Goal: Transaction & Acquisition: Purchase product/service

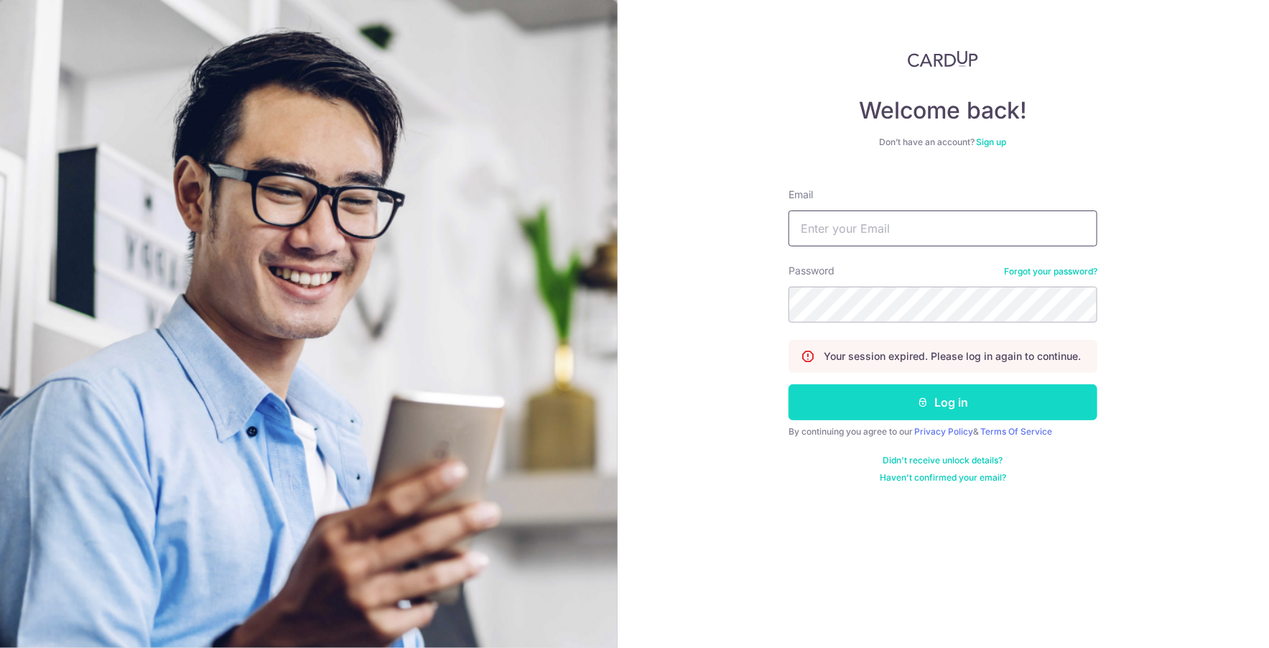
type input "[EMAIL_ADDRESS][DOMAIN_NAME]"
click at [853, 400] on button "Log in" at bounding box center [943, 402] width 309 height 36
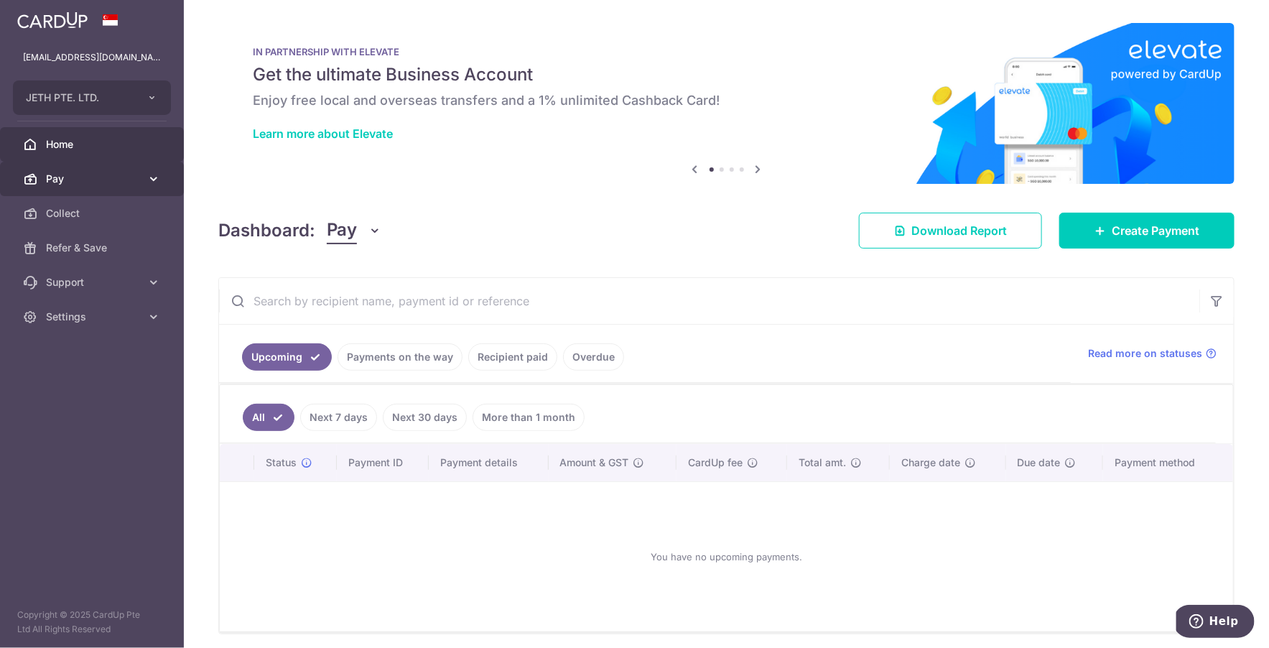
click at [145, 176] on link "Pay" at bounding box center [92, 179] width 184 height 34
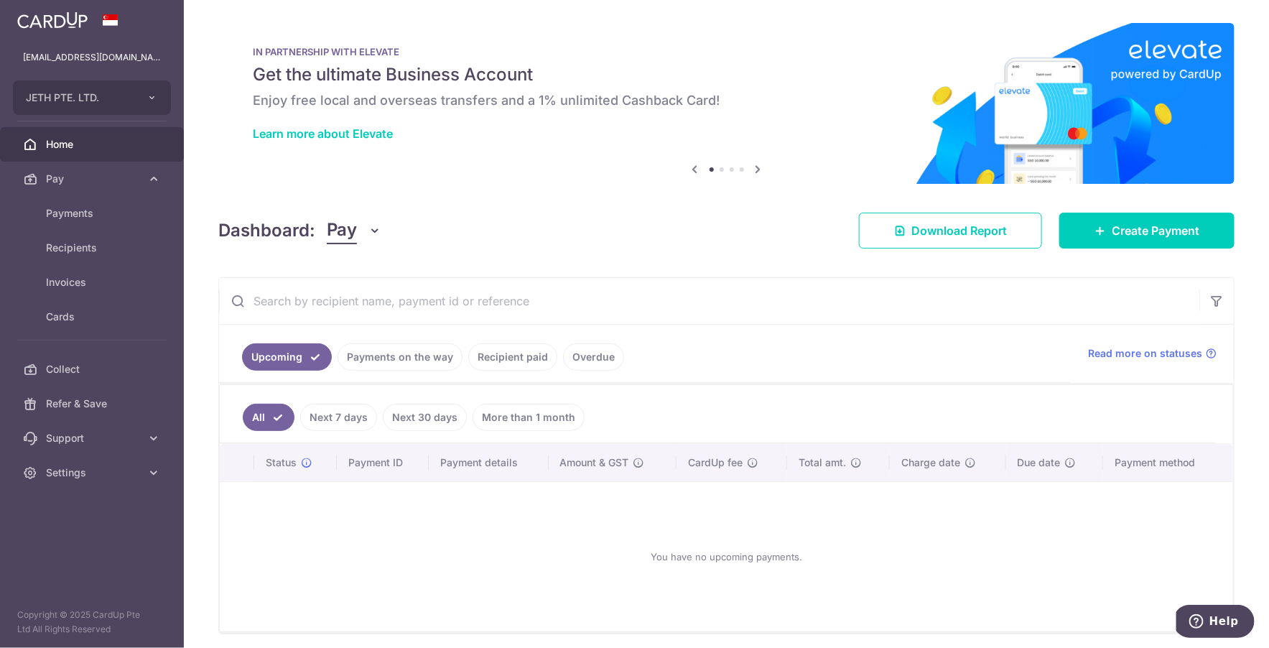
click at [302, 163] on div "IN PARTNERSHIP WITH ELEVATE Get the ultimate Business Account Enjoy free local …" at bounding box center [726, 95] width 1017 height 144
click at [1126, 232] on span "Create Payment" at bounding box center [1156, 230] width 88 height 17
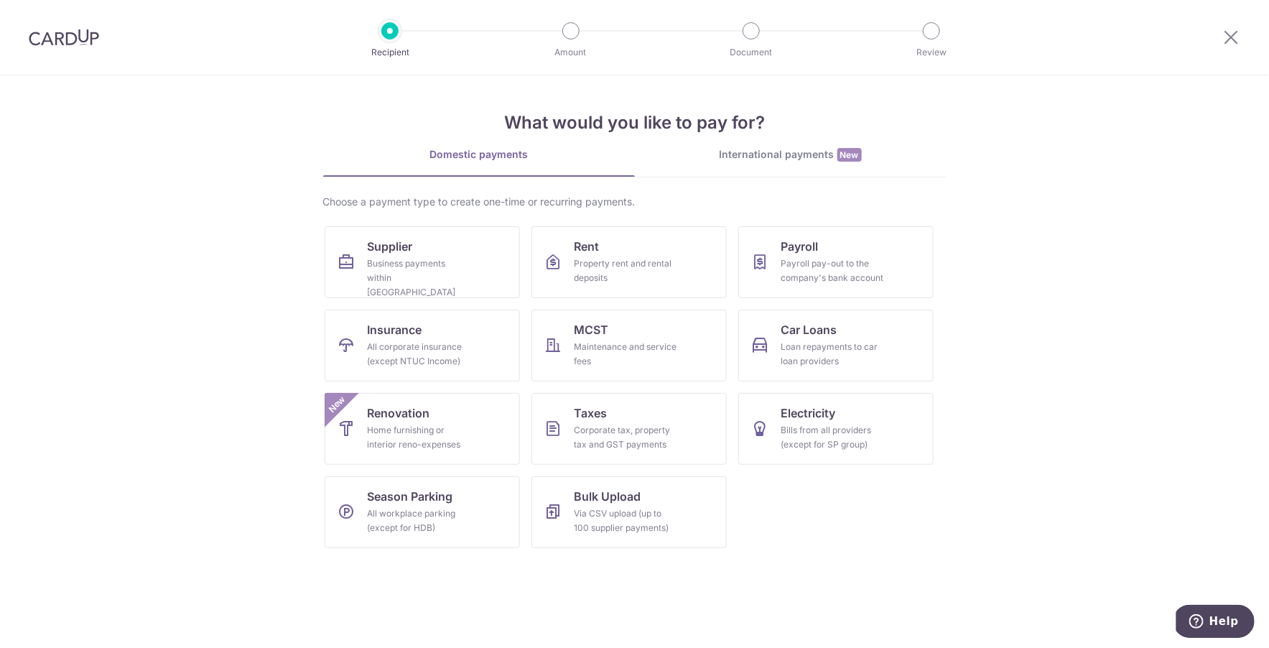
click at [834, 161] on div "International payments New" at bounding box center [791, 154] width 312 height 15
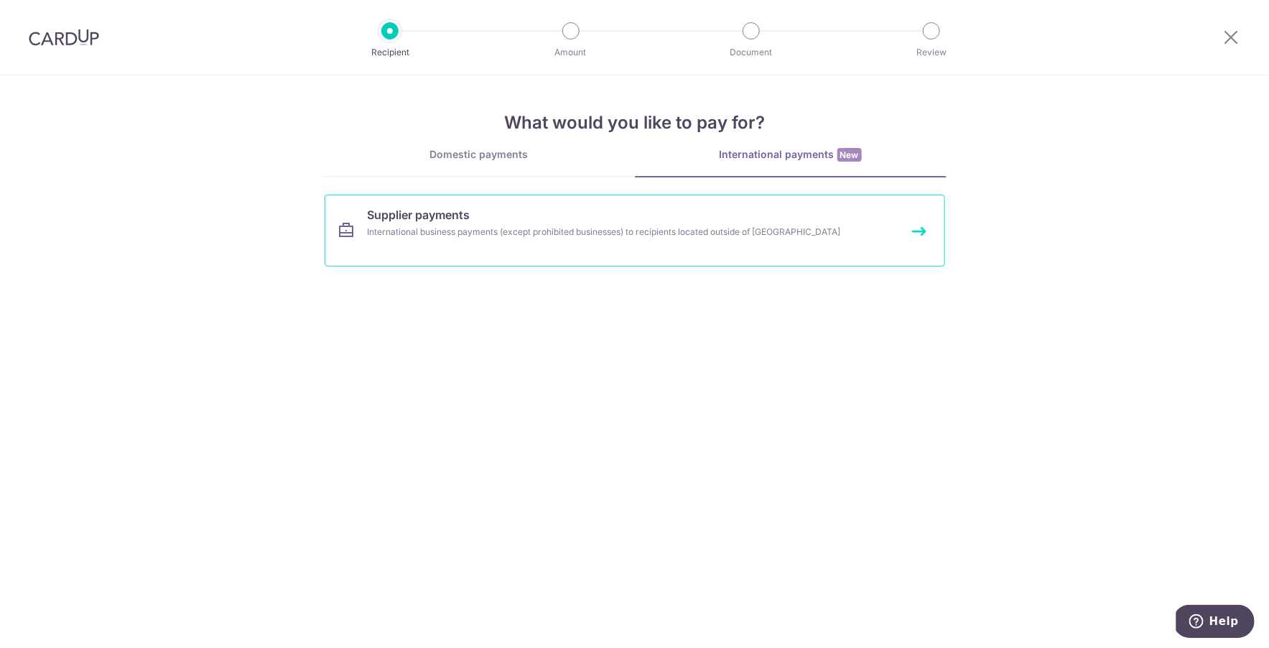
click at [529, 225] on div "International business payments (except prohibited businesses) to recipients lo…" at bounding box center [616, 232] width 496 height 14
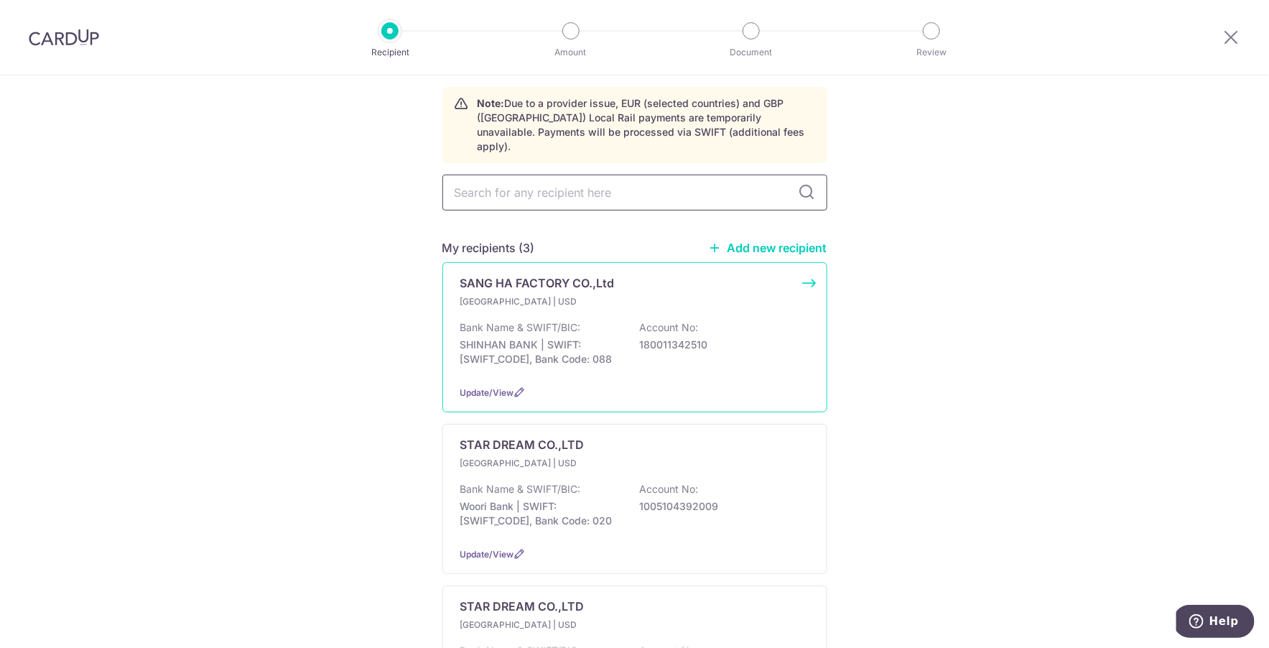
scroll to position [56, 0]
click at [616, 345] on p "SHINHAN BANK | SWIFT: SHBKKRSEXXX, Bank Code: 088" at bounding box center [541, 350] width 161 height 29
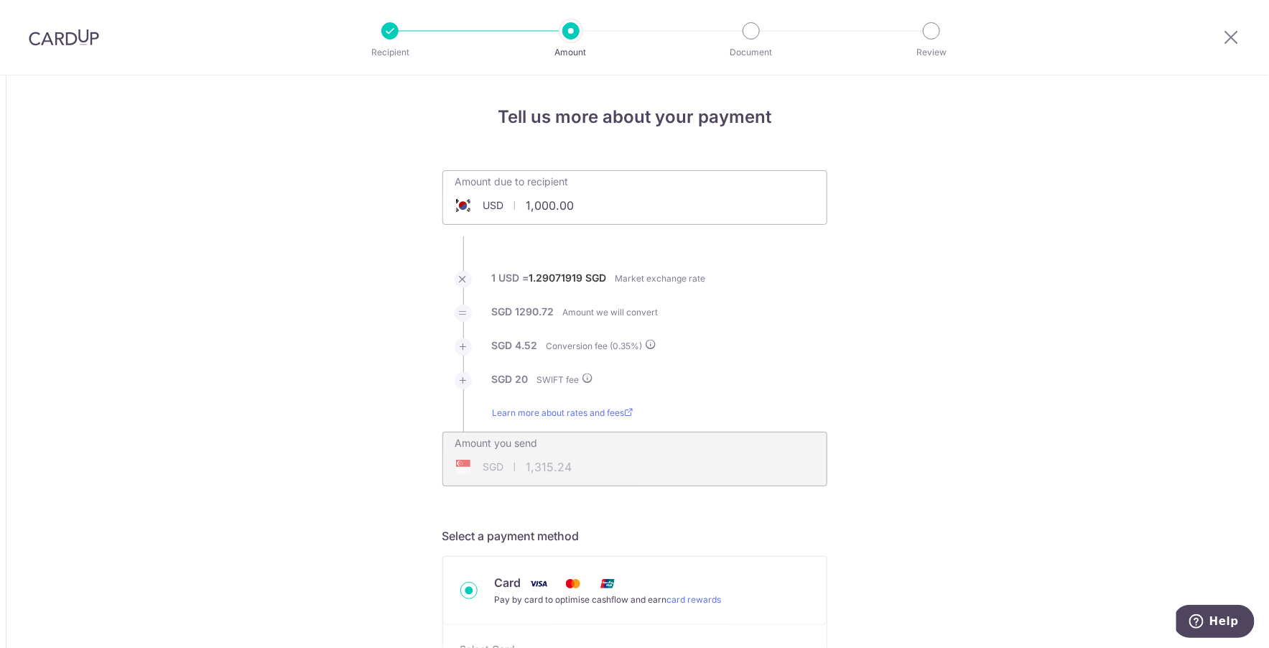
click at [575, 209] on input "1,000.00" at bounding box center [554, 205] width 222 height 33
type input "1,000.00"
type input "1,315.30"
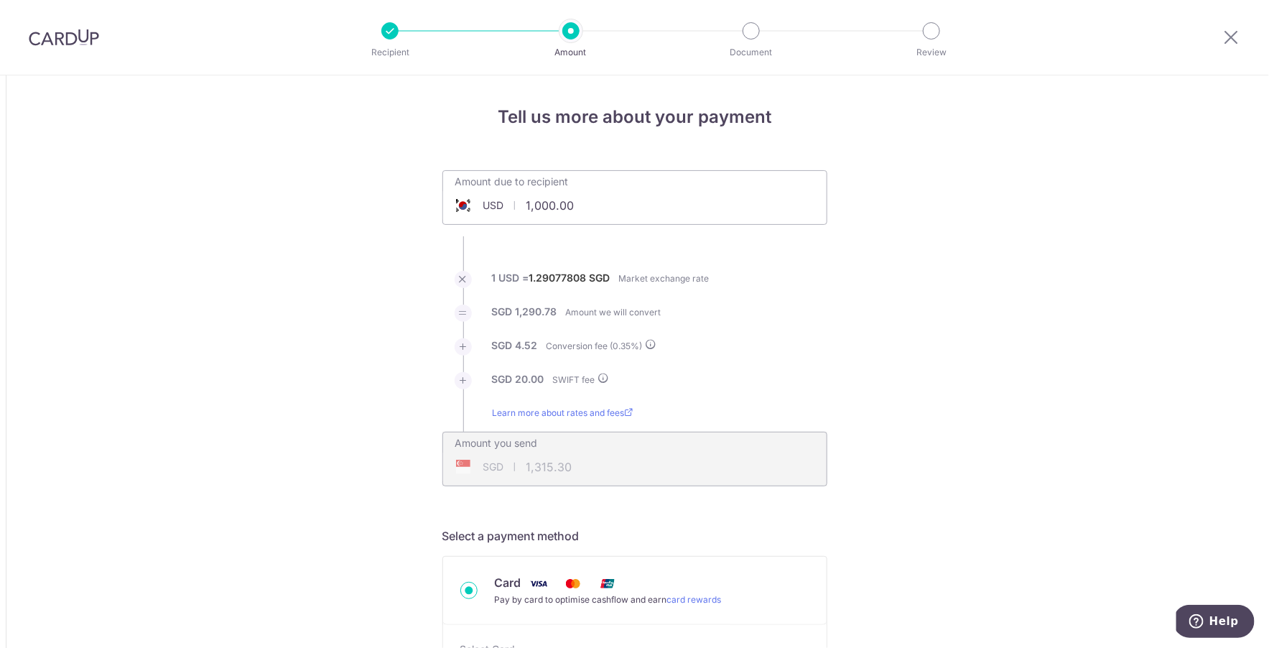
click at [548, 216] on input "1,000.00" at bounding box center [554, 205] width 222 height 33
type input "1,000.00"
type input "1,315.26"
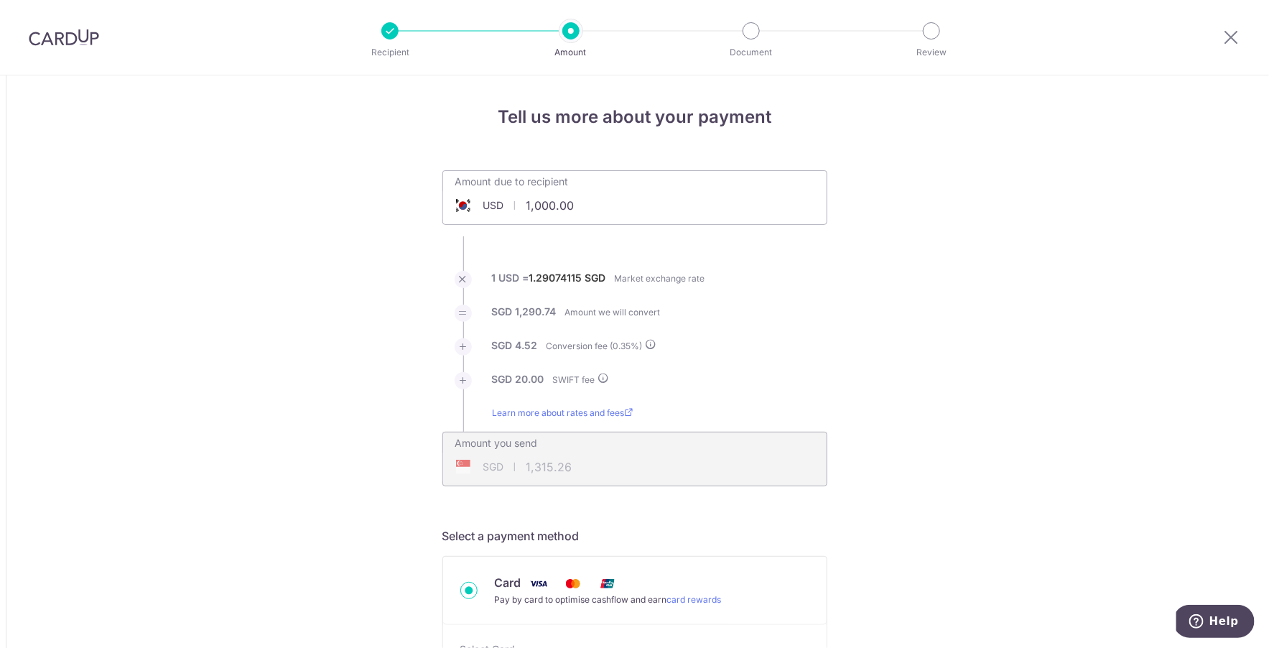
click at [623, 208] on input "1,000.00" at bounding box center [554, 205] width 222 height 33
click at [824, 283] on li "1 USD = 1.29074115 SGD Market exchange rate" at bounding box center [635, 288] width 385 height 34
type input "6,676.00"
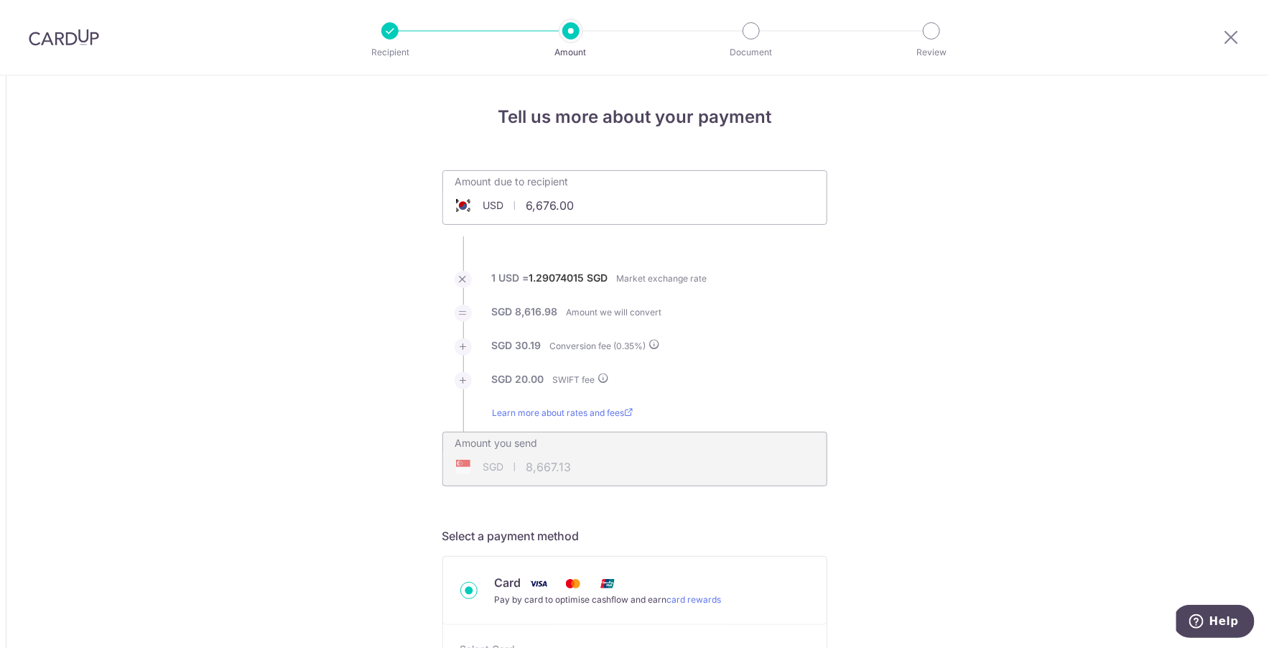
type input "8,667.17"
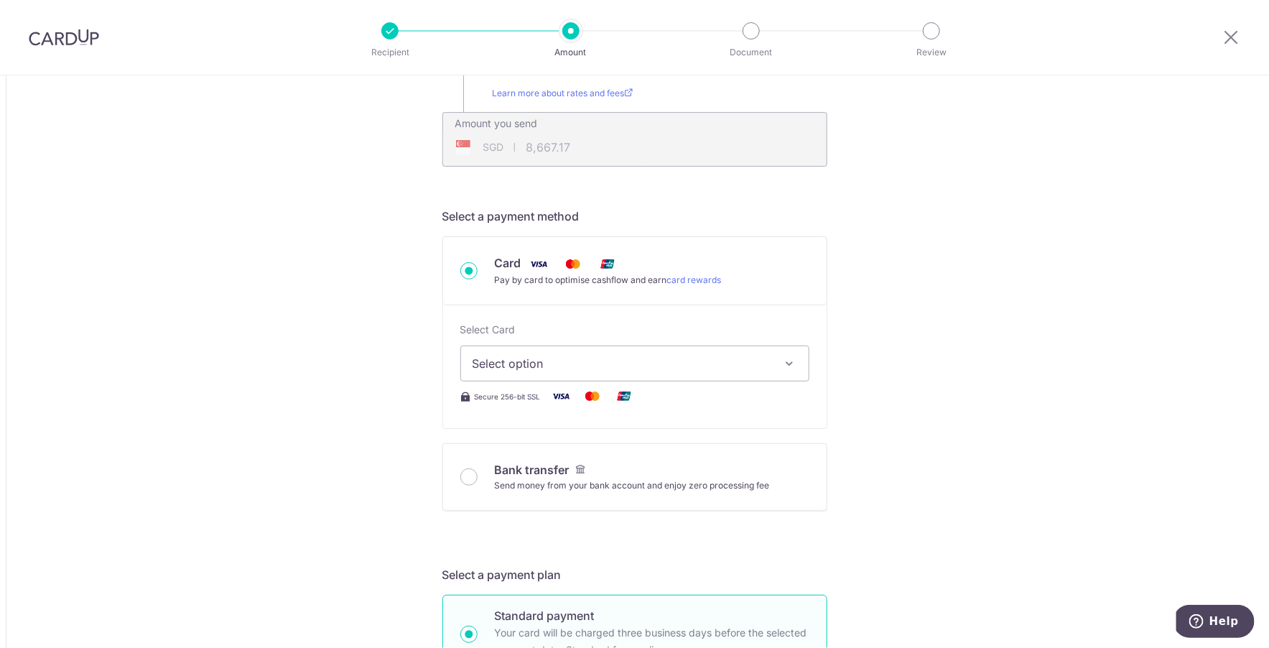
scroll to position [379, 0]
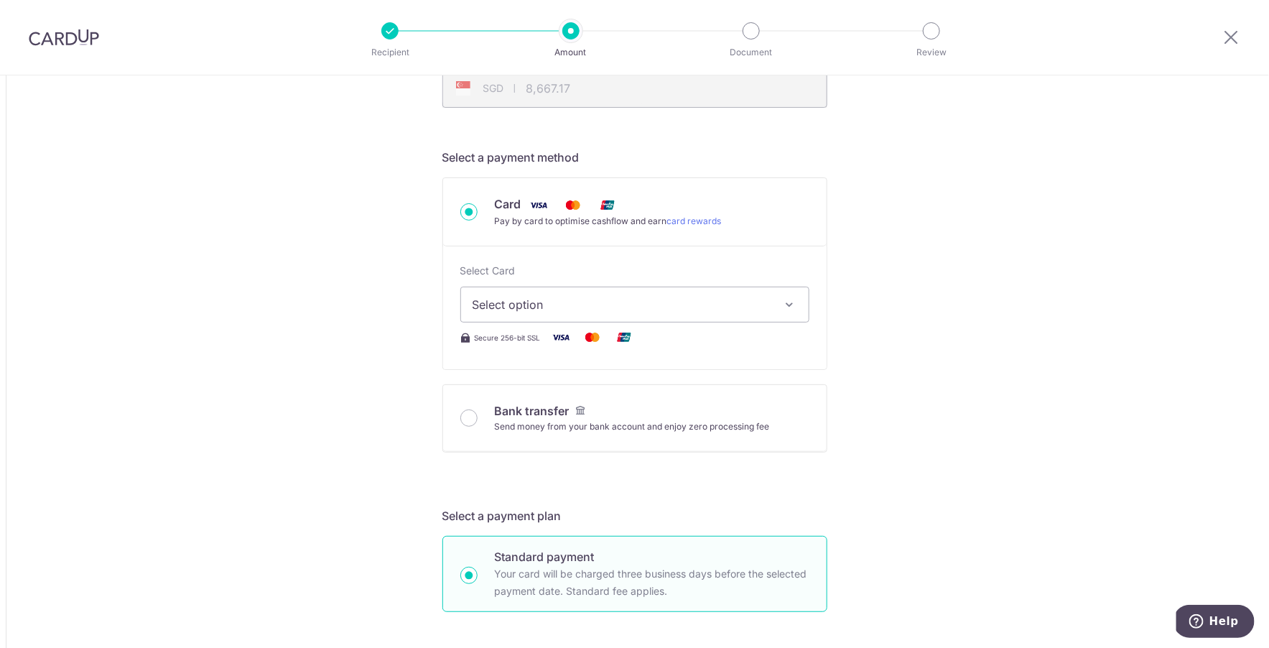
click at [649, 309] on span "Select option" at bounding box center [622, 304] width 299 height 17
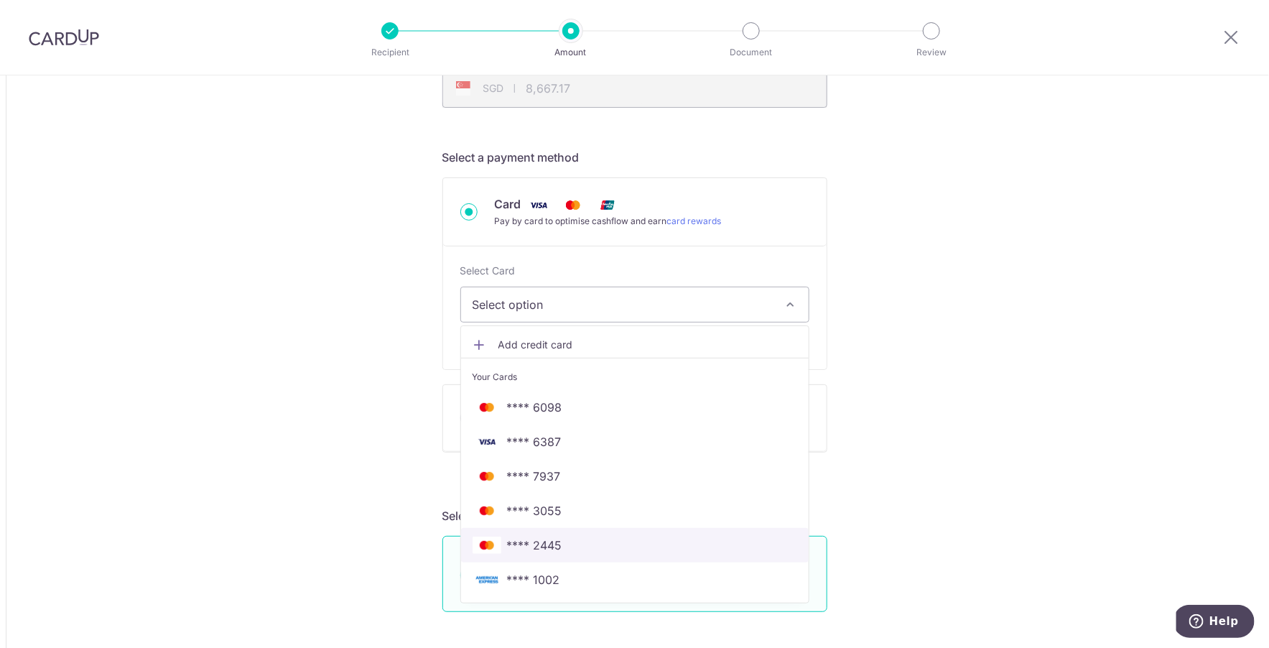
click at [578, 542] on span "**** 2445" at bounding box center [635, 545] width 325 height 17
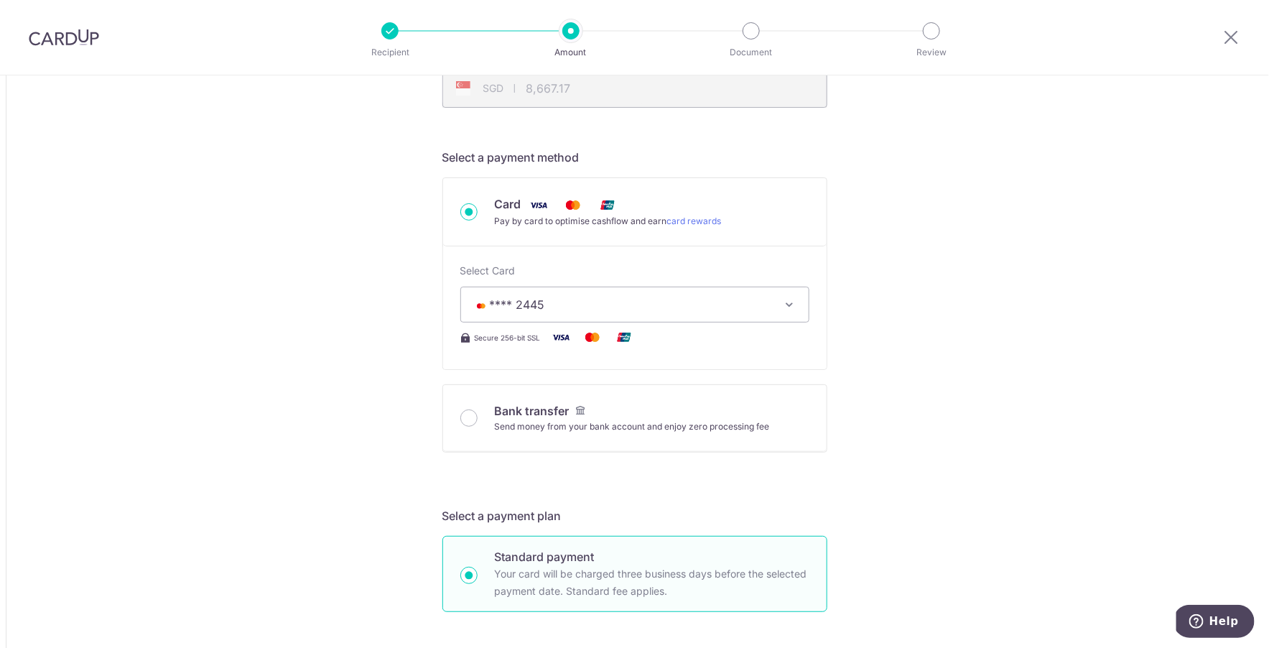
type input "6,676.00"
type input "8,667.45"
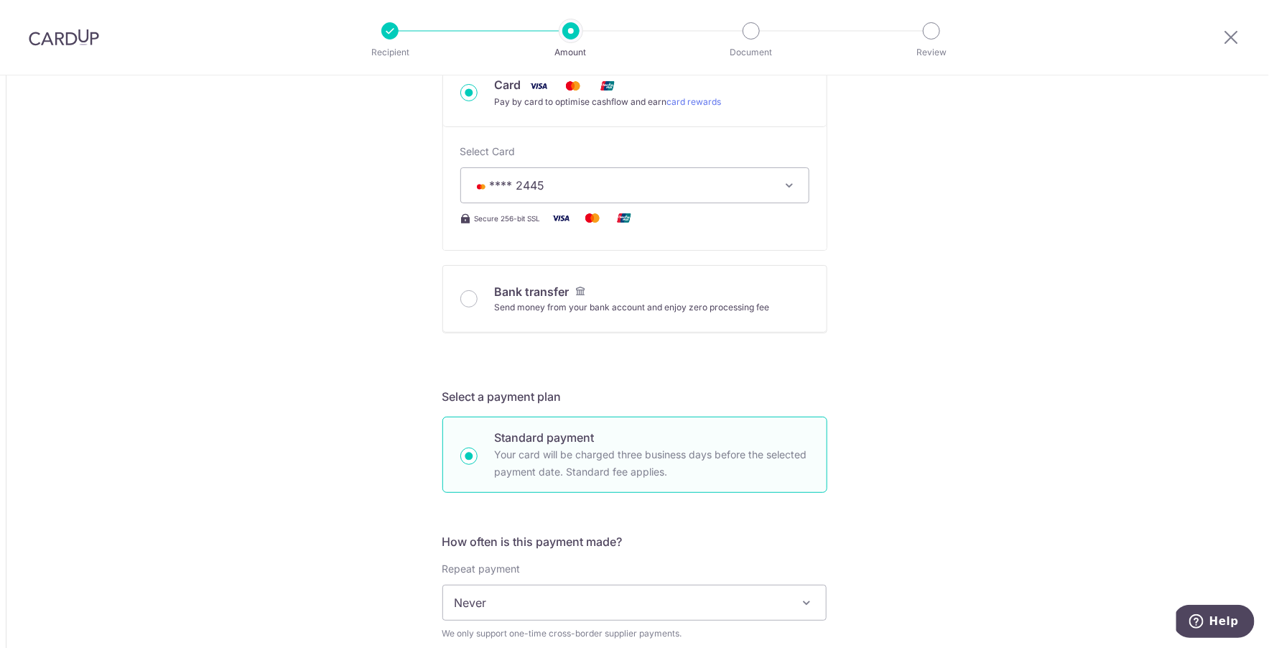
scroll to position [737, 0]
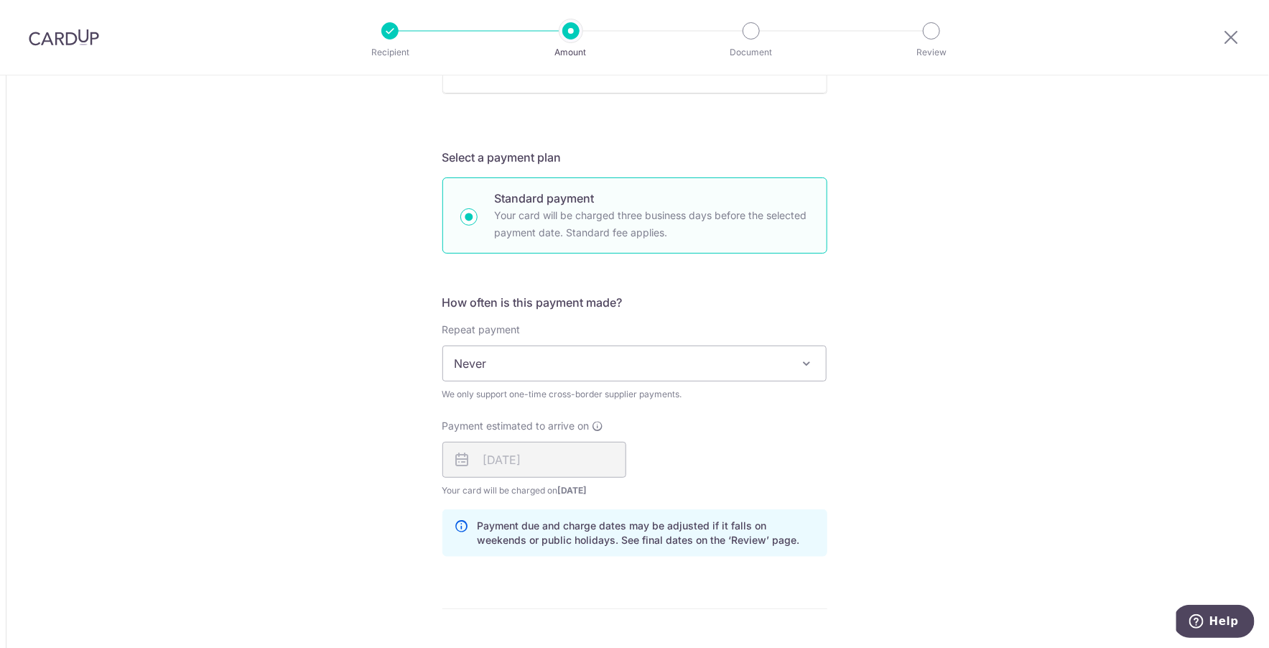
click at [540, 359] on span "Never" at bounding box center [635, 363] width 384 height 34
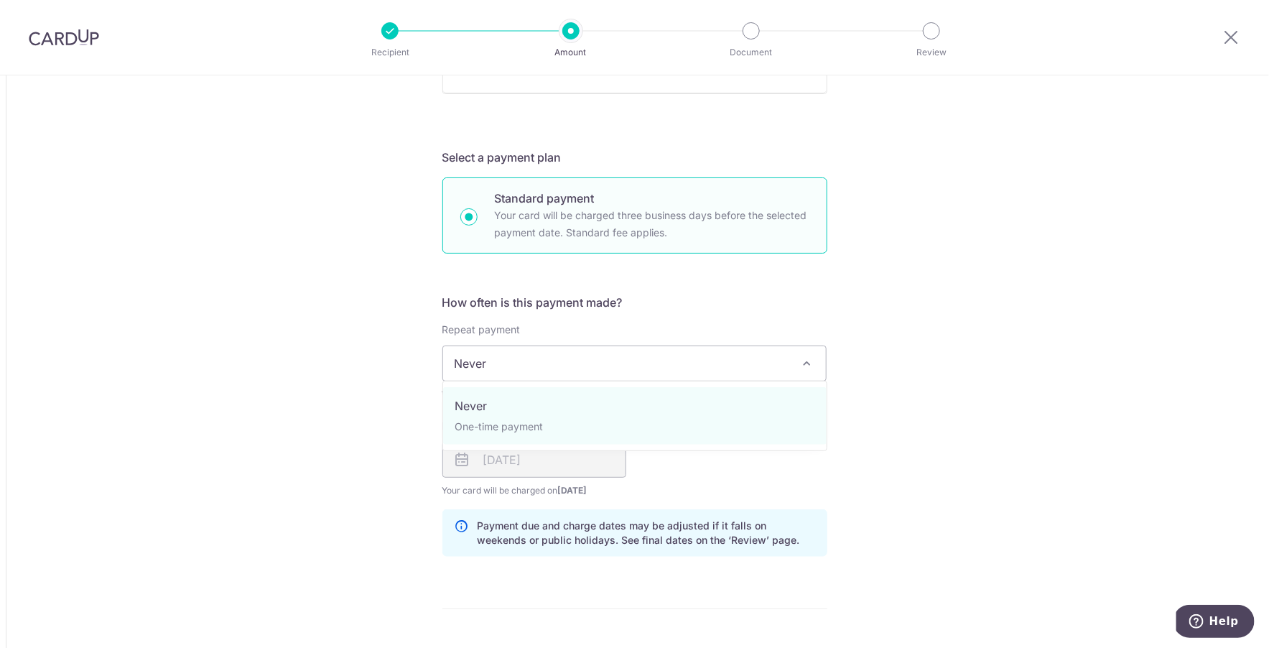
click at [767, 302] on h5 "How often is this payment made?" at bounding box center [635, 302] width 385 height 17
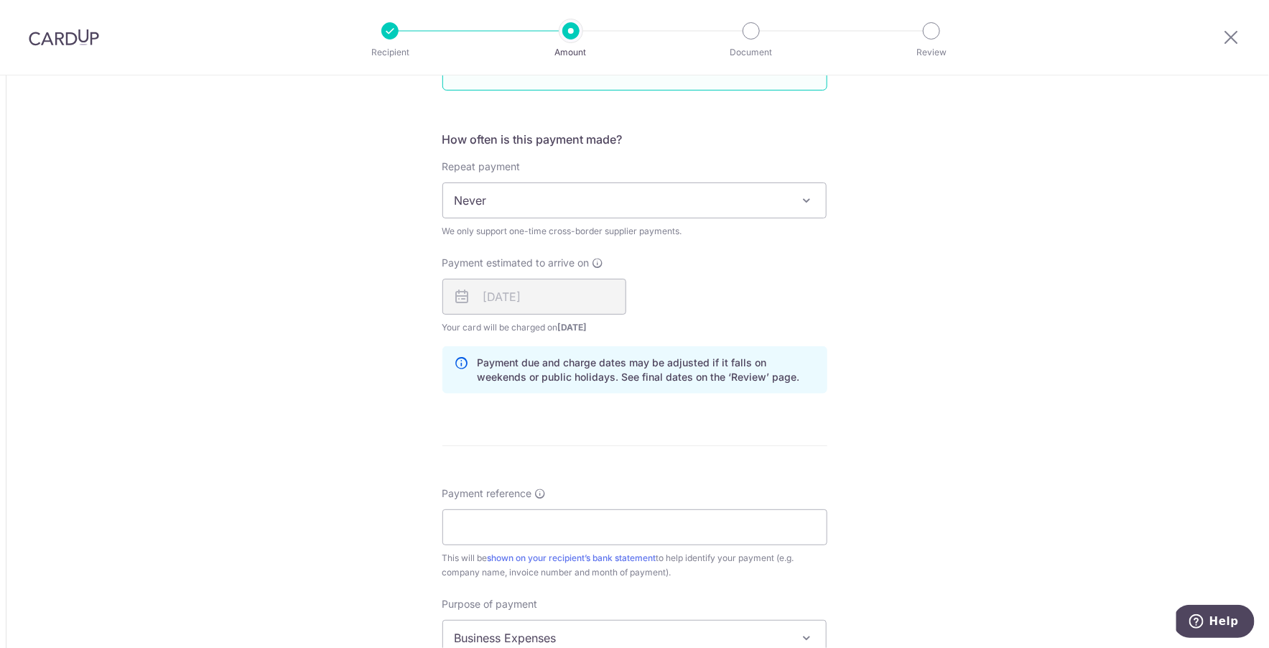
scroll to position [1065, 0]
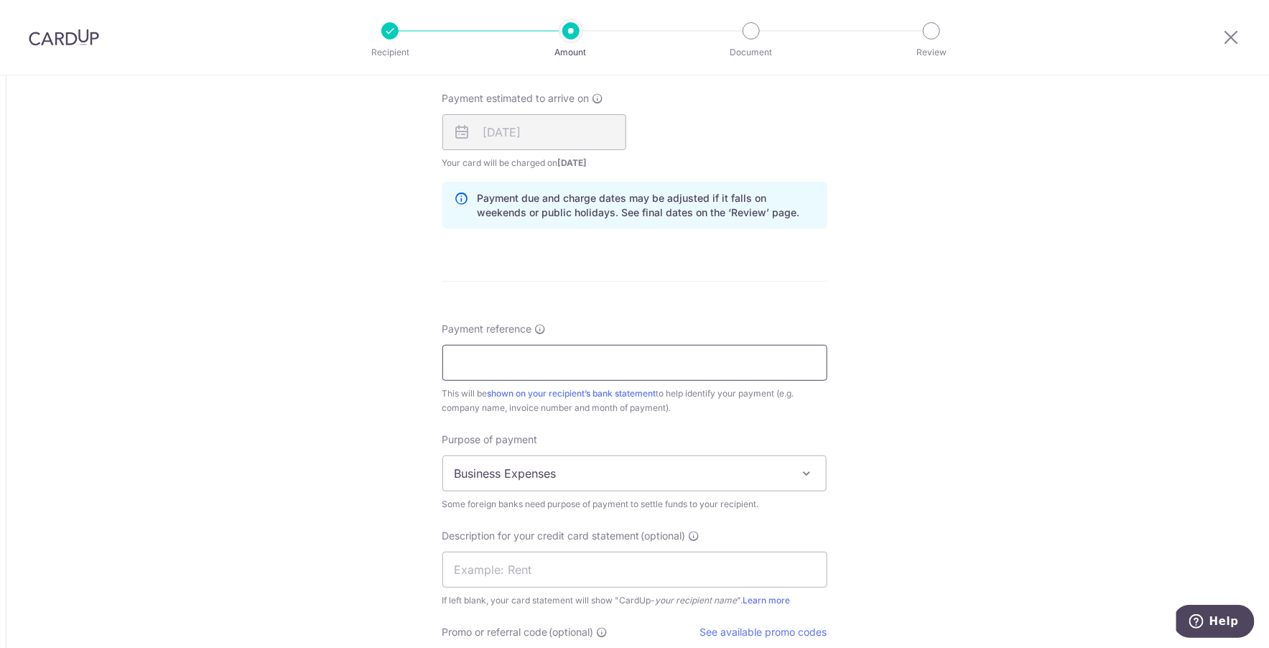
click at [559, 349] on input "Payment reference" at bounding box center [635, 363] width 385 height 36
type input "VM-20250828"
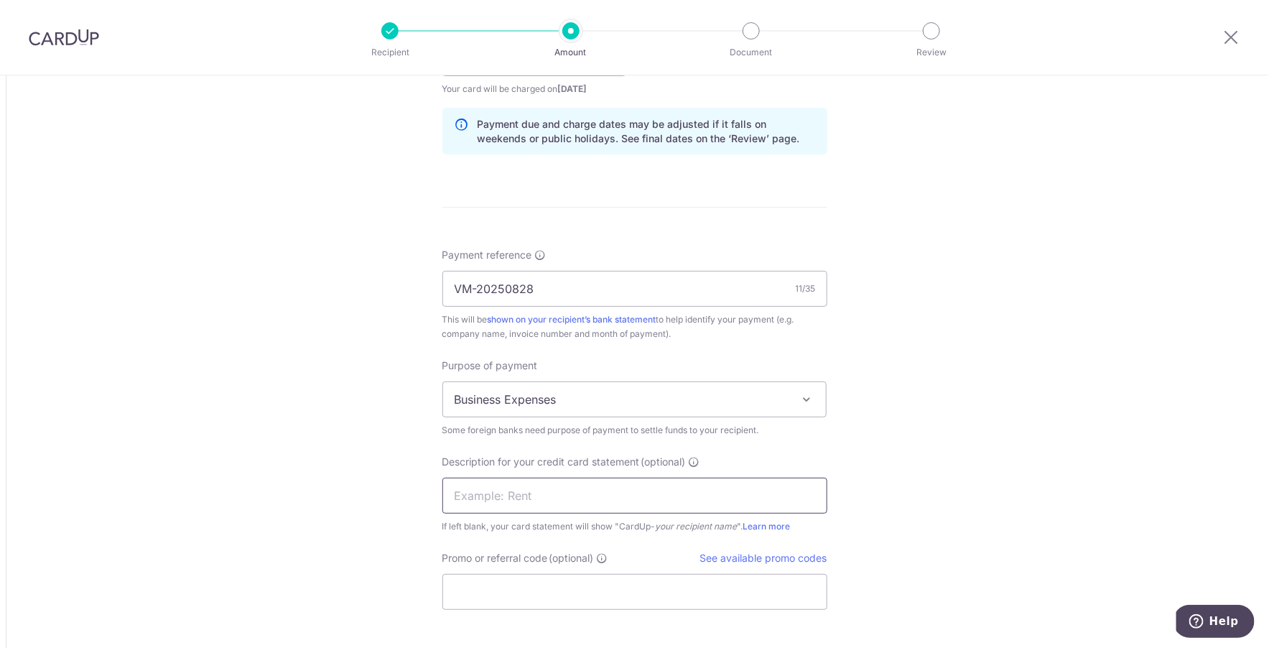
scroll to position [1141, 0]
click at [543, 477] on input "text" at bounding box center [635, 494] width 385 height 36
click at [529, 491] on input "VM20250821muut" at bounding box center [635, 494] width 385 height 36
type input "VM20250828muut"
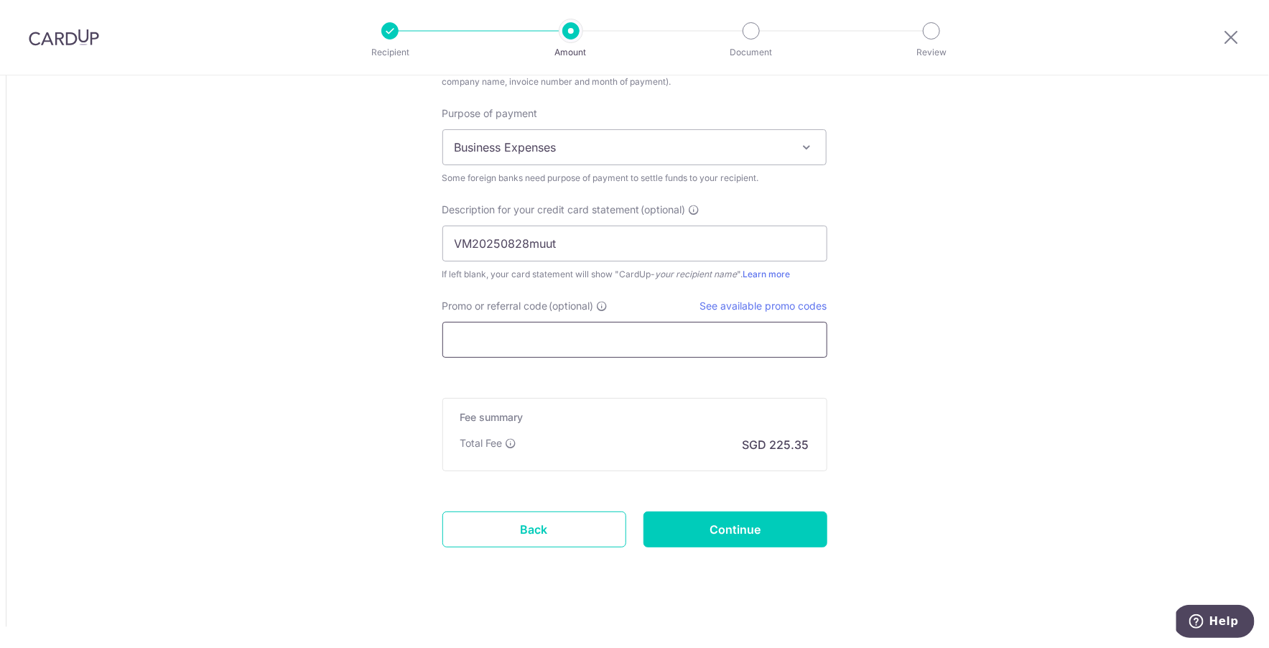
scroll to position [1392, 0]
drag, startPoint x: 767, startPoint y: 441, endPoint x: 812, endPoint y: 440, distance: 44.6
click at [812, 440] on div "Fee summary Base fee Extend fee Next-day fee Total Fee SGD 225.35" at bounding box center [635, 433] width 385 height 73
click at [725, 536] on input "Continue" at bounding box center [736, 528] width 184 height 36
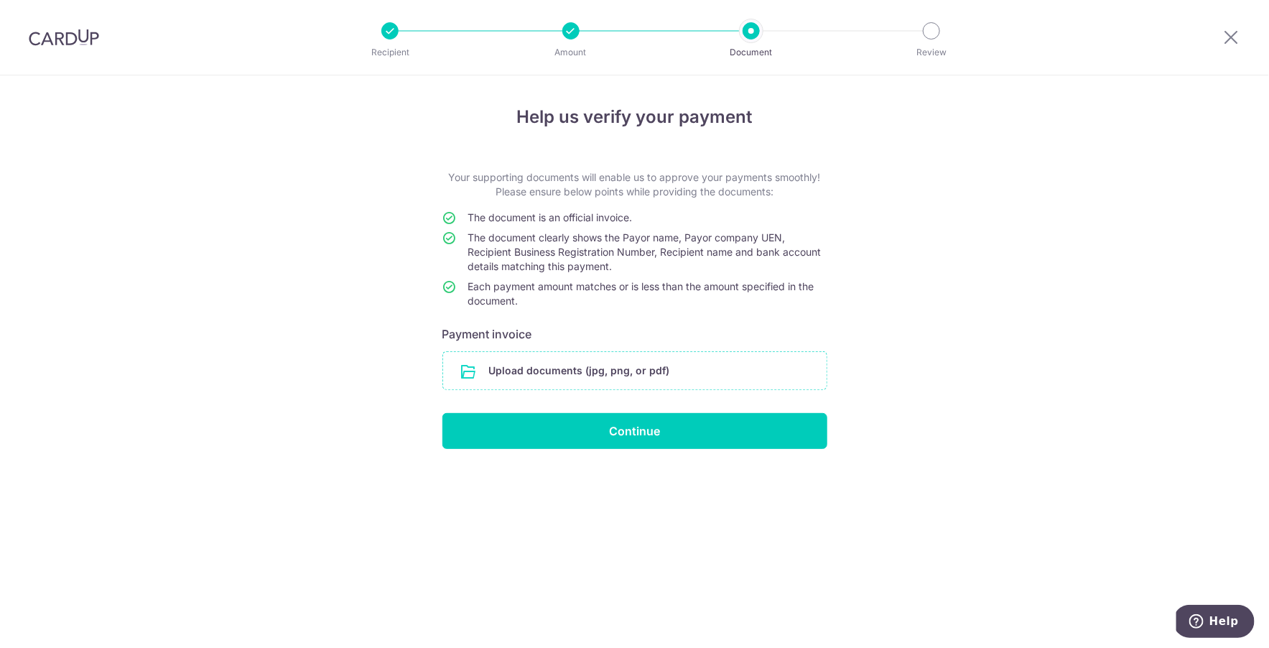
click at [643, 377] on input "file" at bounding box center [635, 370] width 384 height 37
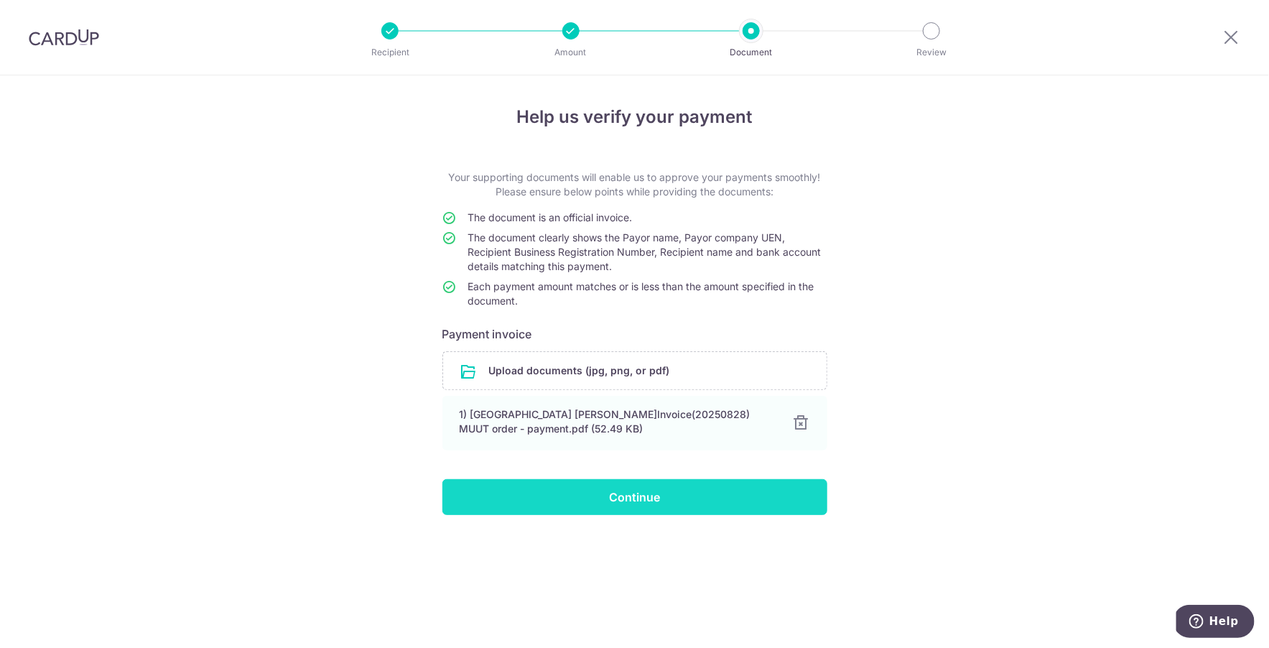
click at [805, 507] on input "Continue" at bounding box center [635, 497] width 385 height 36
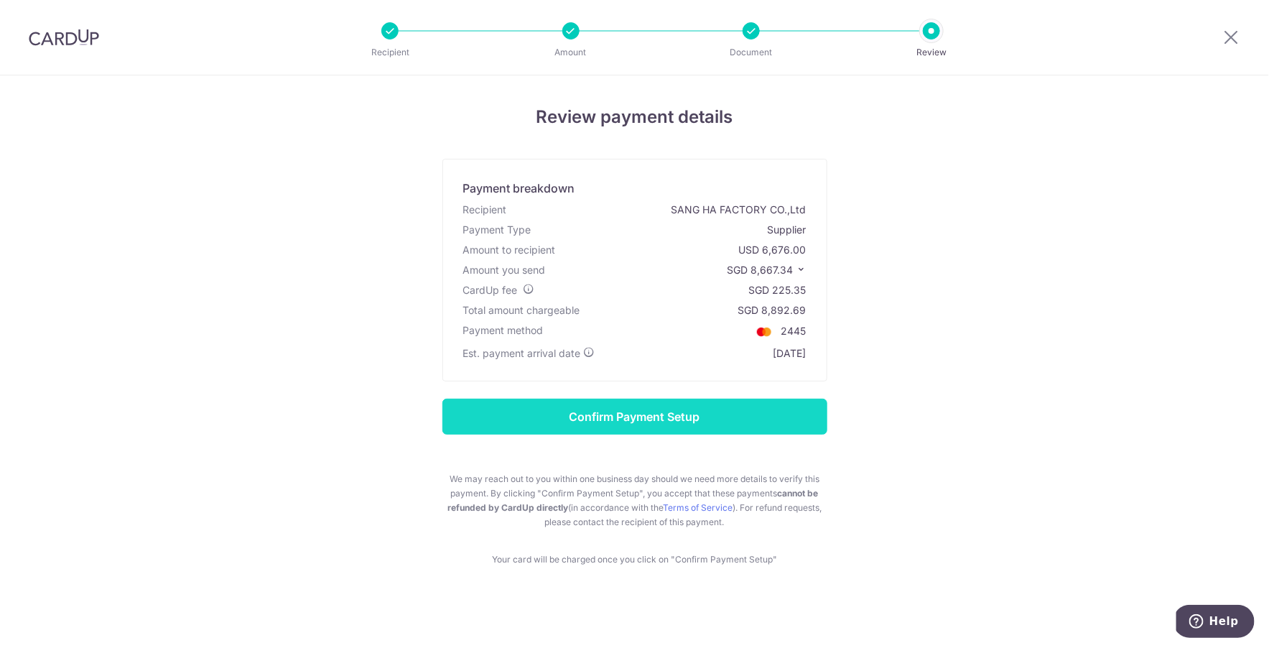
click at [776, 422] on input "Confirm Payment Setup" at bounding box center [635, 417] width 385 height 36
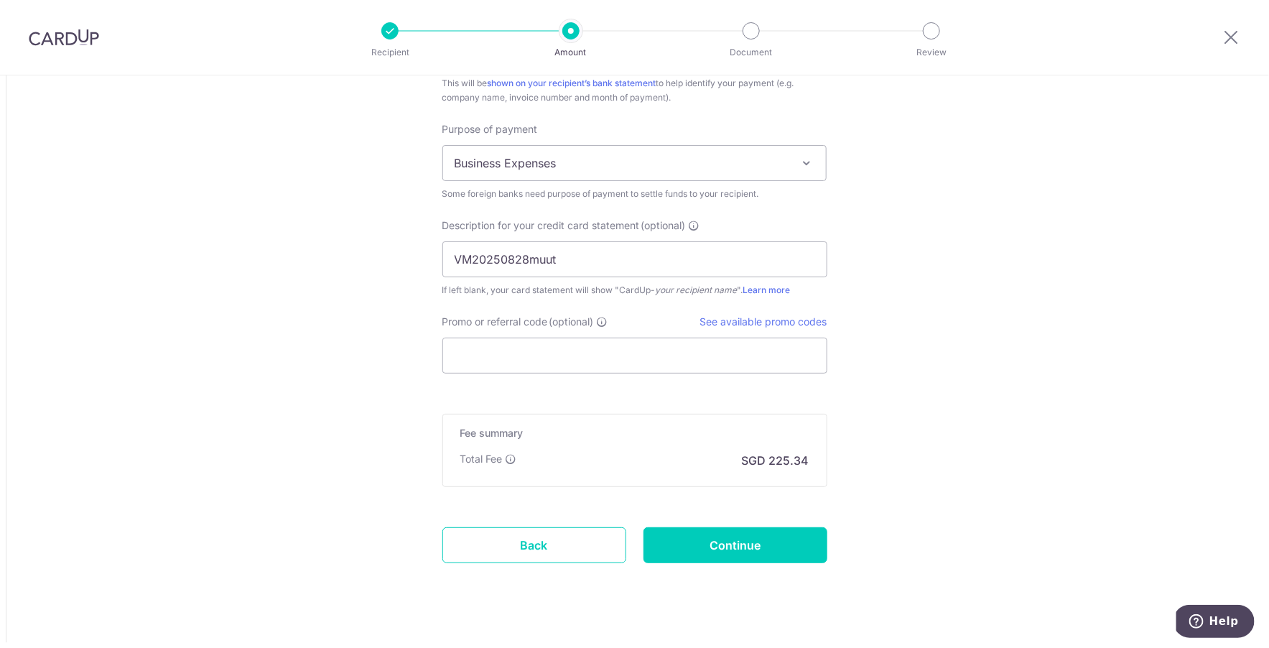
scroll to position [1451, 0]
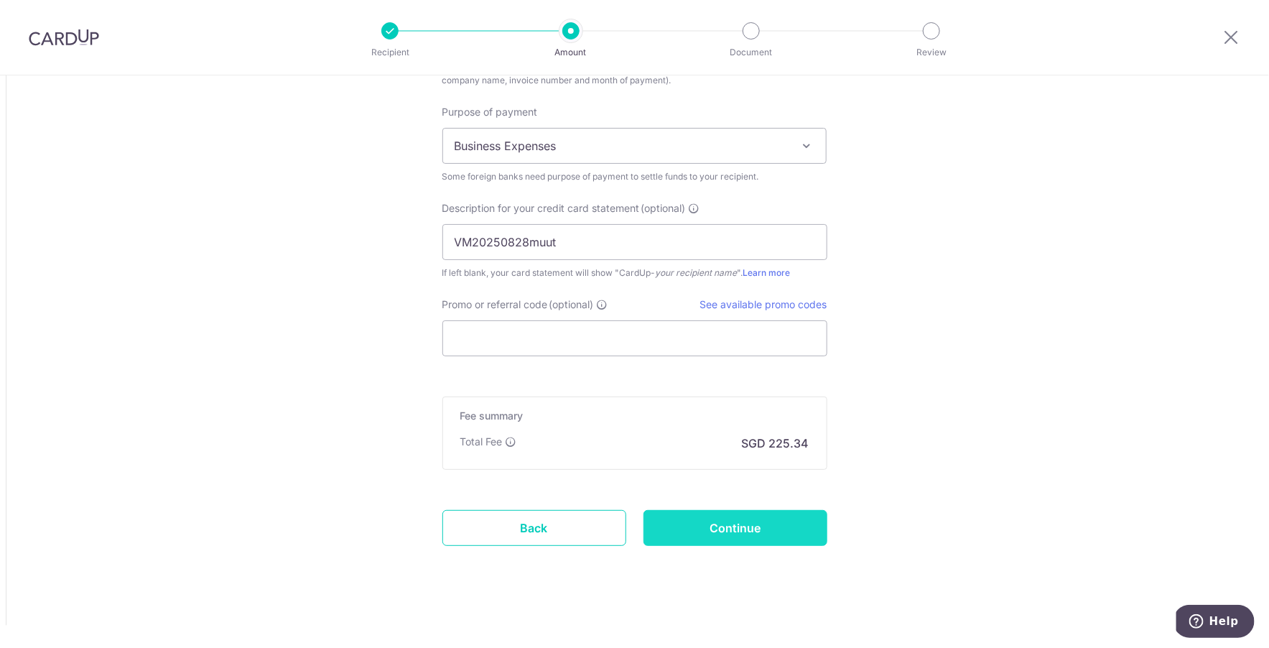
click at [717, 513] on input "Continue" at bounding box center [736, 528] width 184 height 36
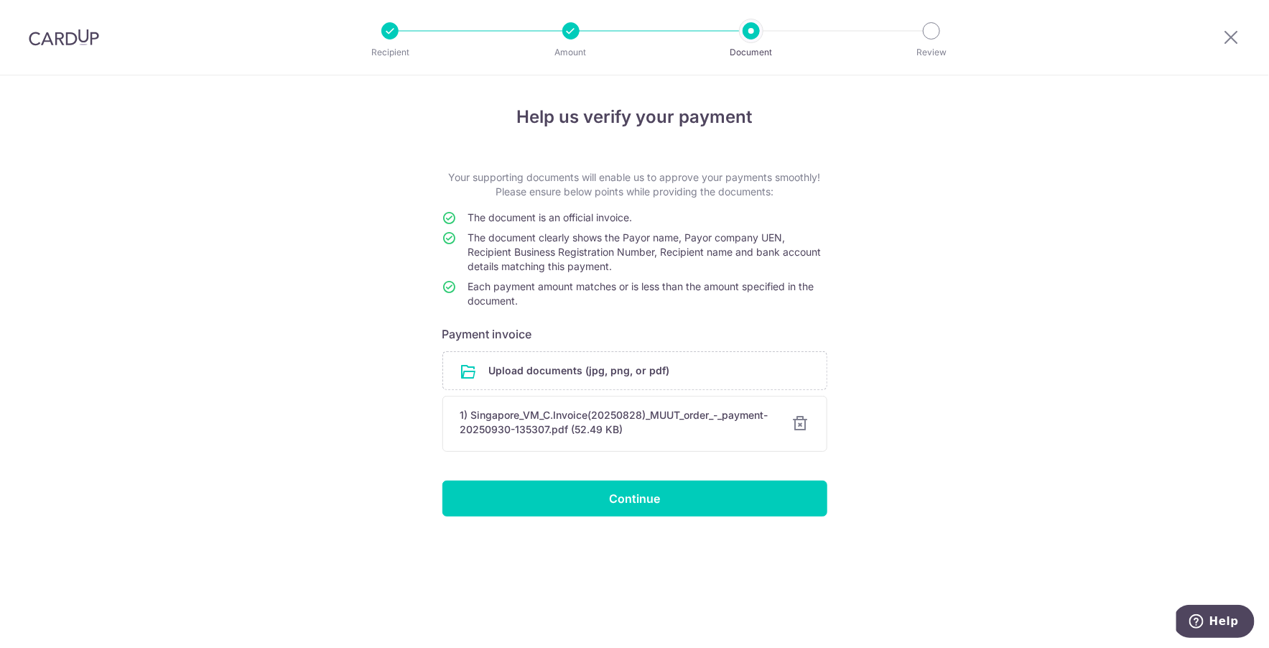
click at [708, 478] on form "Your supporting documents will enable us to approve your payments smoothly! Ple…" at bounding box center [635, 343] width 385 height 346
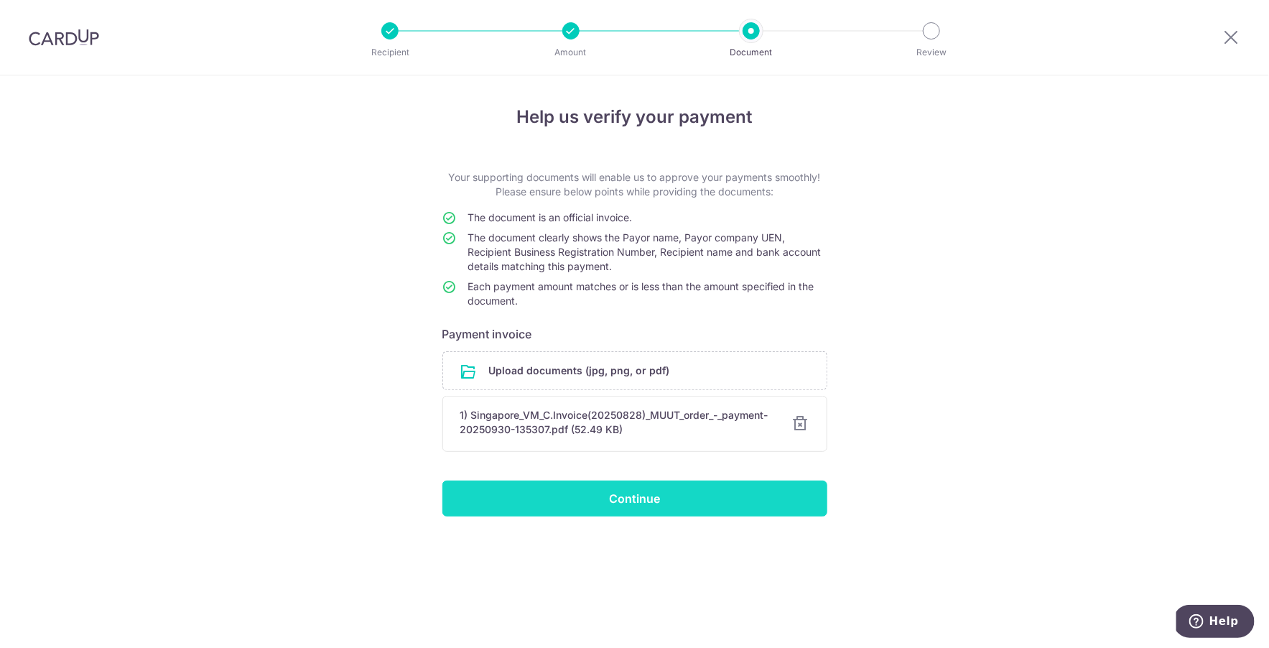
click at [714, 496] on input "Continue" at bounding box center [635, 499] width 385 height 36
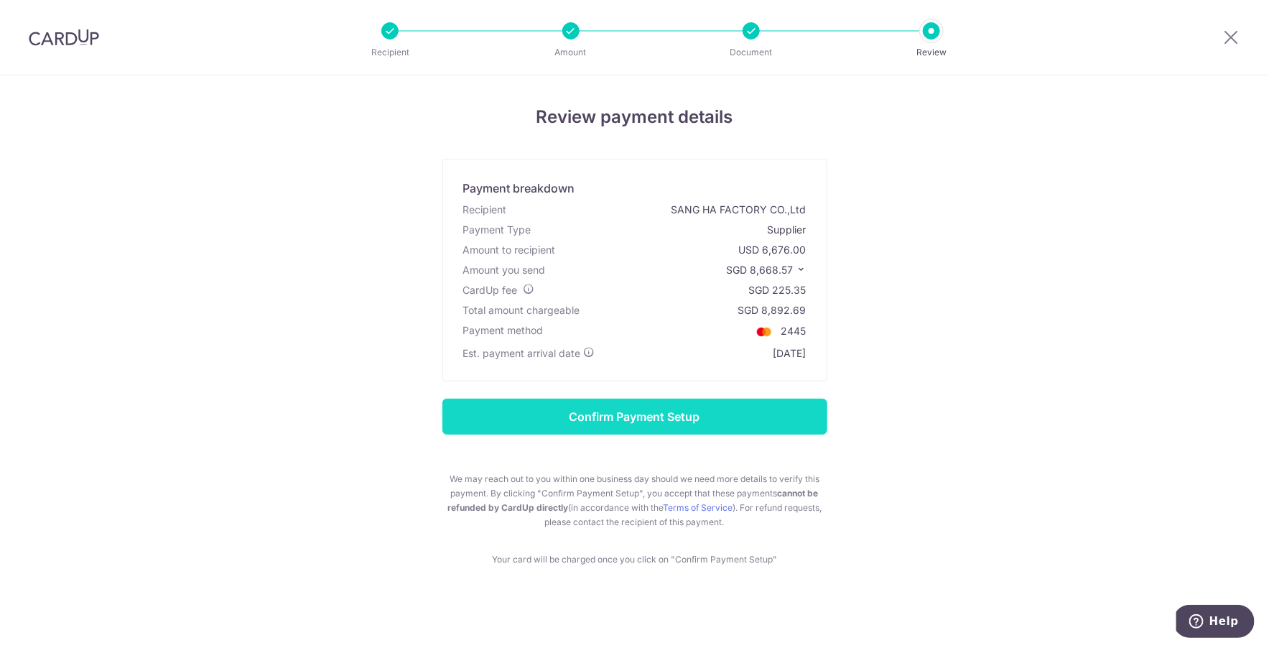
click at [753, 422] on input "Confirm Payment Setup" at bounding box center [635, 417] width 385 height 36
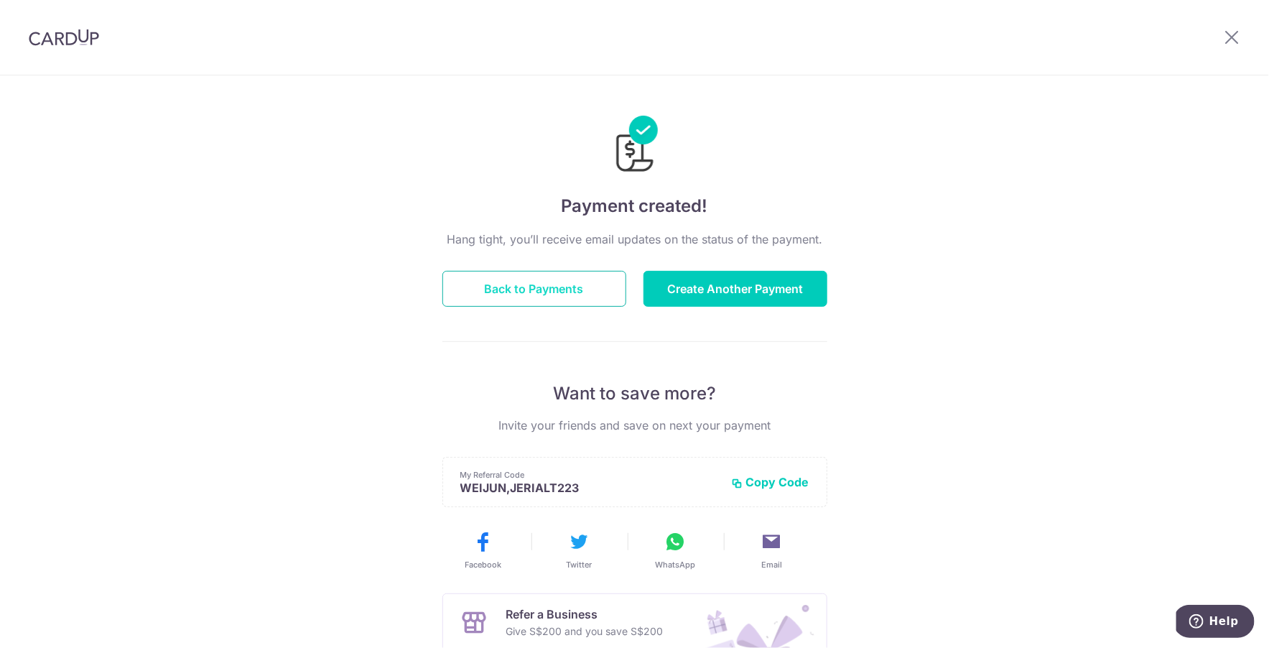
click at [579, 295] on button "Back to Payments" at bounding box center [535, 289] width 184 height 36
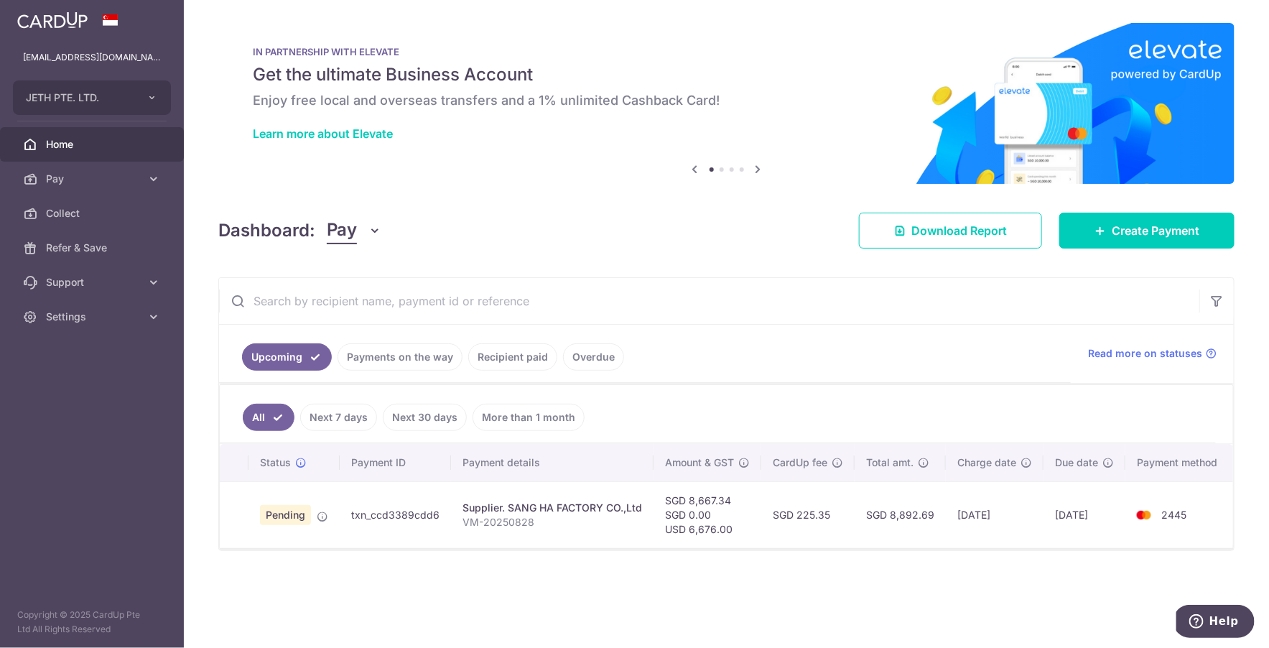
click at [680, 315] on input "text" at bounding box center [709, 301] width 981 height 46
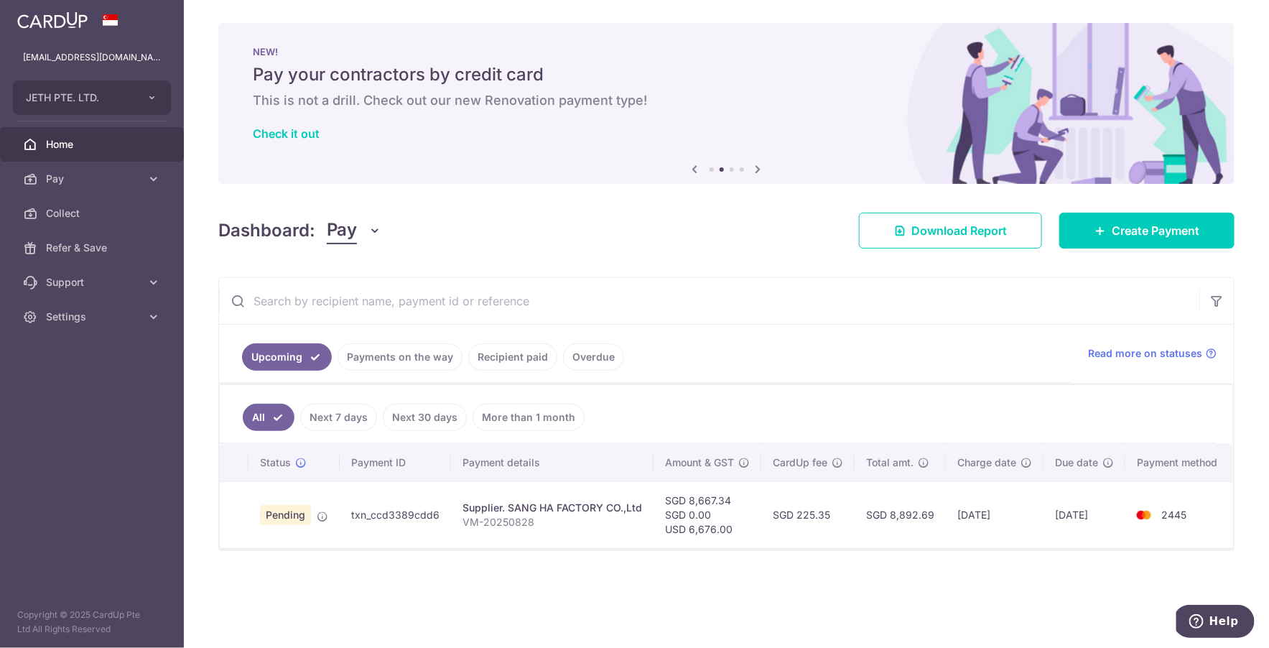
click at [413, 512] on td "txn_ccd3389cdd6" at bounding box center [395, 514] width 111 height 67
copy tr "txn_ccd3389cdd6"
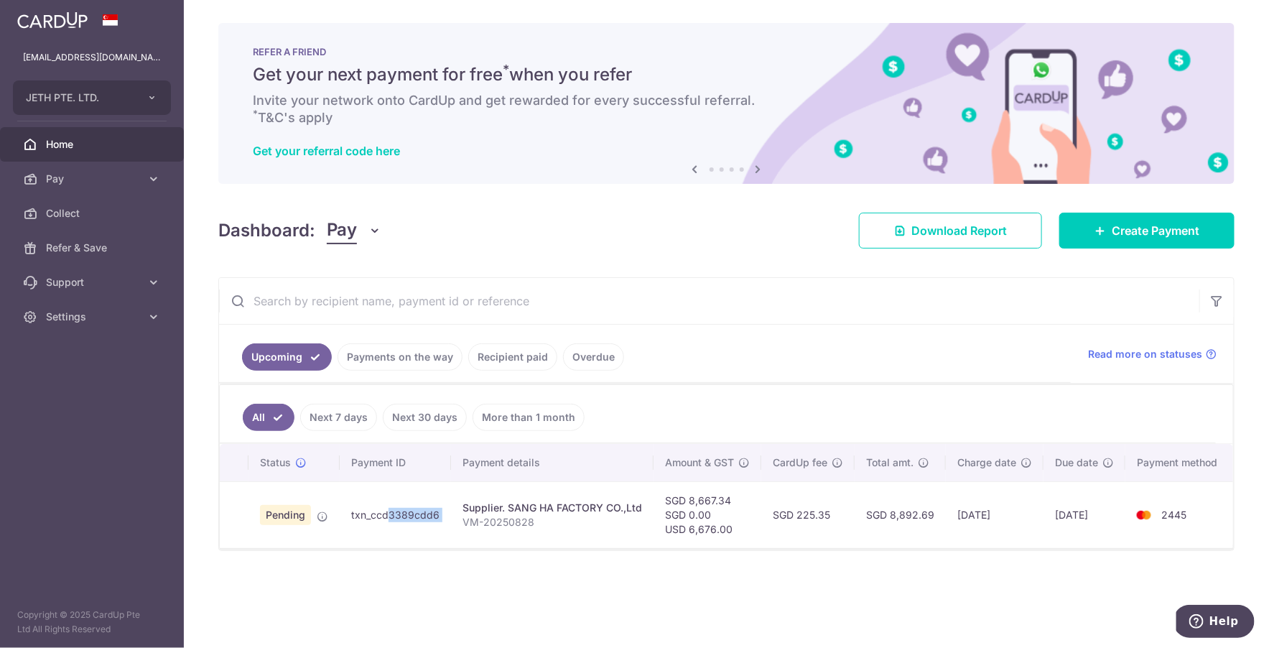
click at [845, 528] on td "SGD 225.35" at bounding box center [808, 514] width 93 height 67
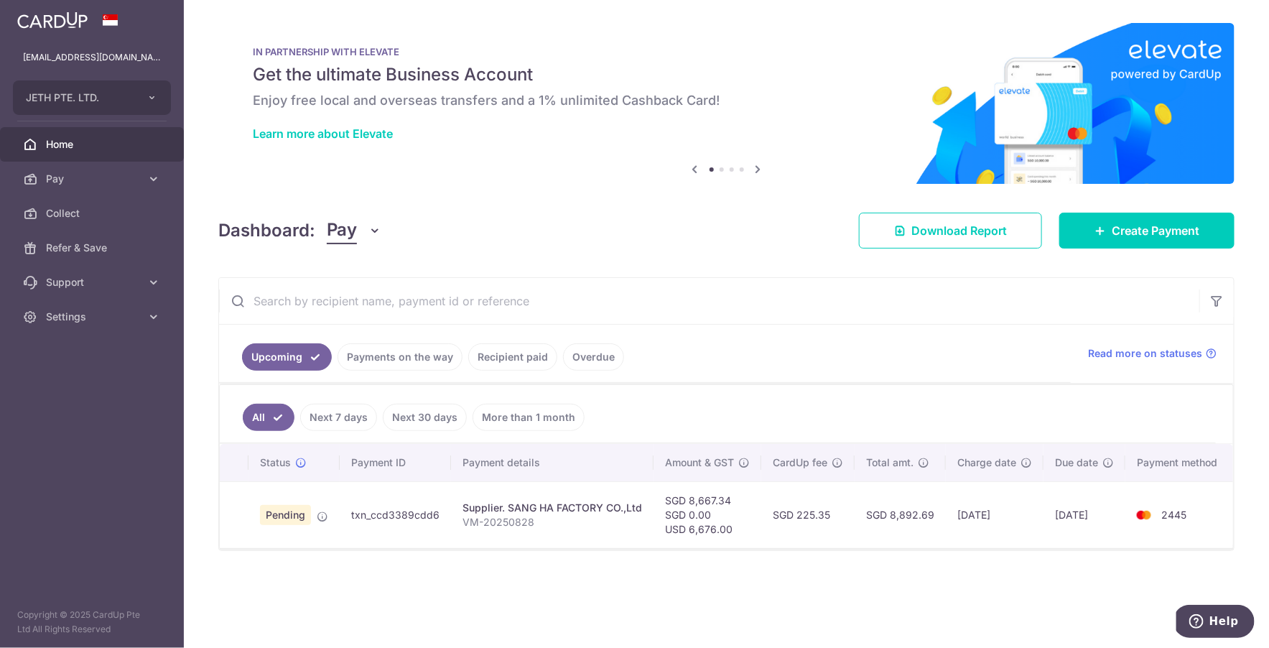
click at [439, 297] on input "text" at bounding box center [709, 301] width 981 height 46
click at [455, 273] on div "× Pause Schedule Pause all future payments in this series Pause just this one p…" at bounding box center [727, 324] width 1086 height 648
